Goal: Task Accomplishment & Management: Manage account settings

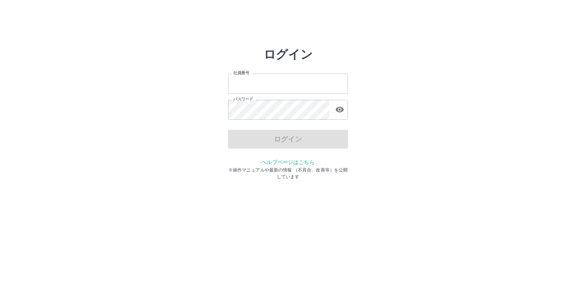
type input "*******"
click at [288, 138] on div "ログイン" at bounding box center [288, 139] width 120 height 19
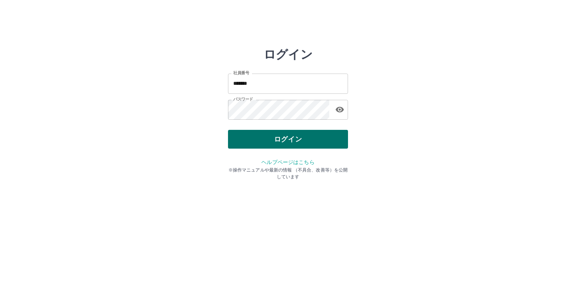
click at [288, 137] on button "ログイン" at bounding box center [288, 139] width 120 height 19
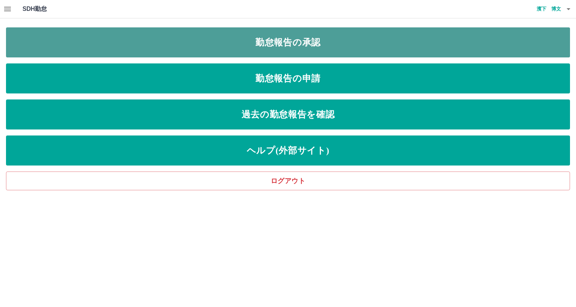
click at [286, 42] on link "勤怠報告の承認" at bounding box center [288, 42] width 564 height 30
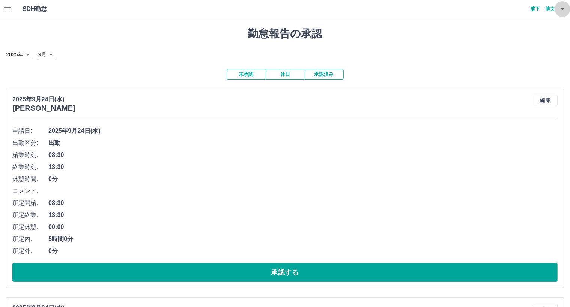
click at [561, 9] on icon "button" at bounding box center [562, 9] width 9 height 9
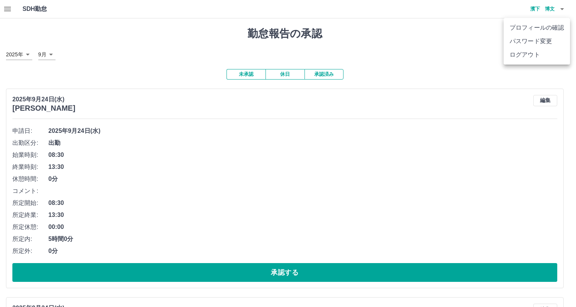
click at [518, 56] on li "ログアウト" at bounding box center [537, 55] width 66 height 14
